Goal: Find contact information: Find contact information

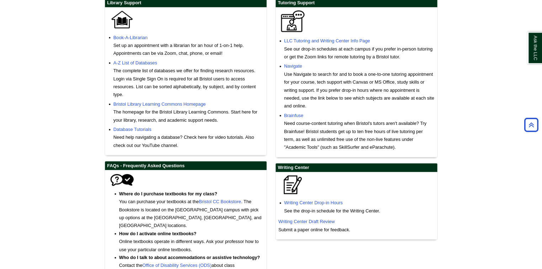
scroll to position [249, 0]
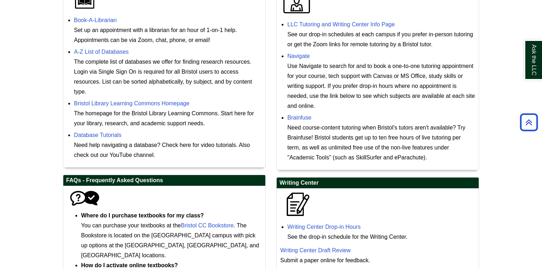
drag, startPoint x: 673, startPoint y: 1, endPoint x: 515, endPoint y: 241, distance: 288.0
click at [515, 241] on body "Skip to Main Content Toggle navigation Home Access Services Access Services Pol…" at bounding box center [271, 53] width 542 height 605
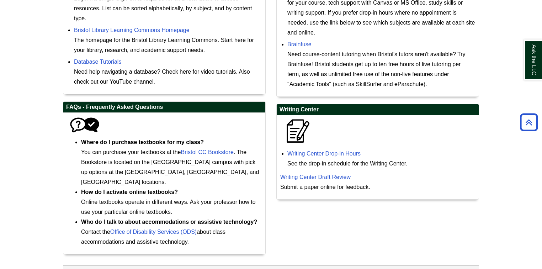
scroll to position [326, 0]
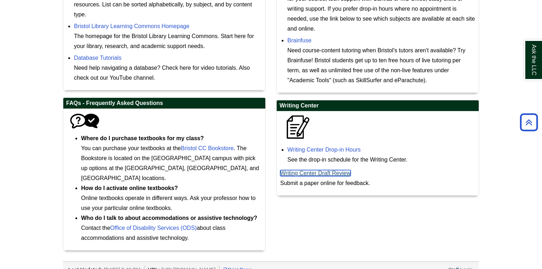
click at [334, 174] on link "Writing Center Draft Review" at bounding box center [315, 173] width 70 height 6
click at [366, 220] on div "Library Support Book-A-Librarian Set up an appointment with a librarian for an …" at bounding box center [271, 75] width 427 height 363
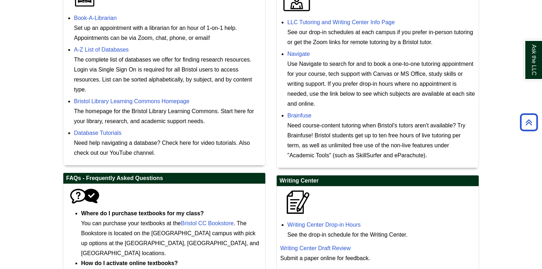
scroll to position [241, 0]
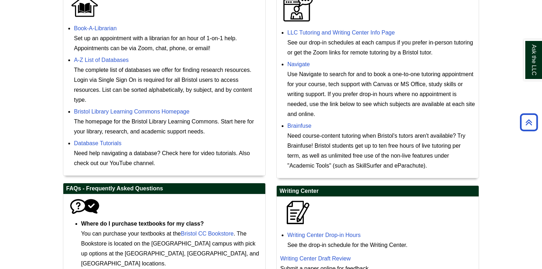
click at [338, 26] on li "LLC Tutoring and Writing Center Info Page See our drop-in schedules at each cam…" at bounding box center [381, 42] width 188 height 32
click at [338, 30] on link "LLC Tutoring and Writing Center Info Page" at bounding box center [340, 33] width 107 height 6
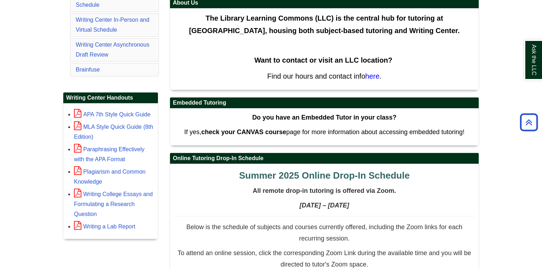
scroll to position [227, 0]
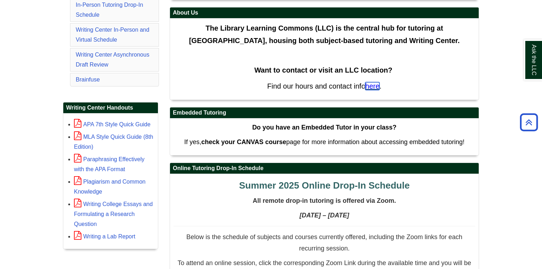
click at [373, 87] on span "here" at bounding box center [372, 86] width 14 height 8
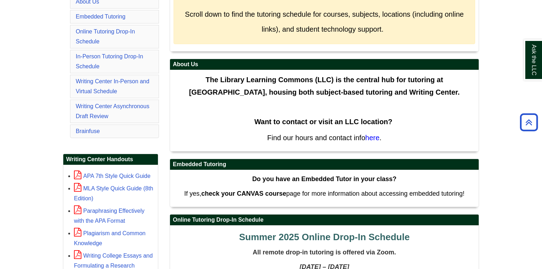
scroll to position [170, 0]
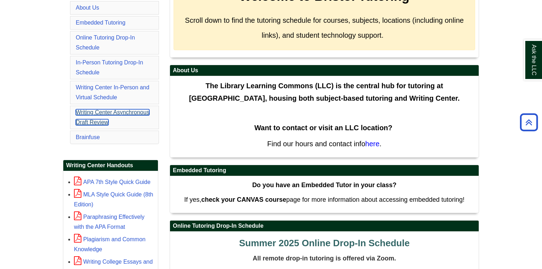
click at [94, 112] on link "Writing Center Asynchronous Draft Review" at bounding box center [113, 117] width 74 height 16
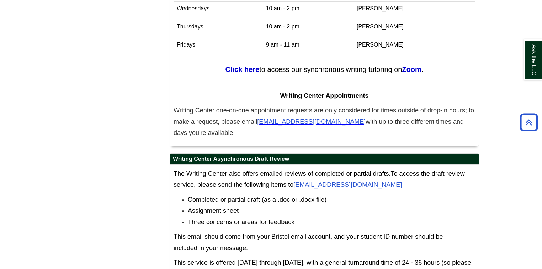
scroll to position [2929, 0]
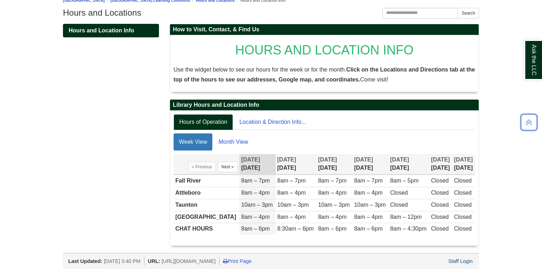
scroll to position [89, 0]
